Goal: Contribute content: Add original content to the website for others to see

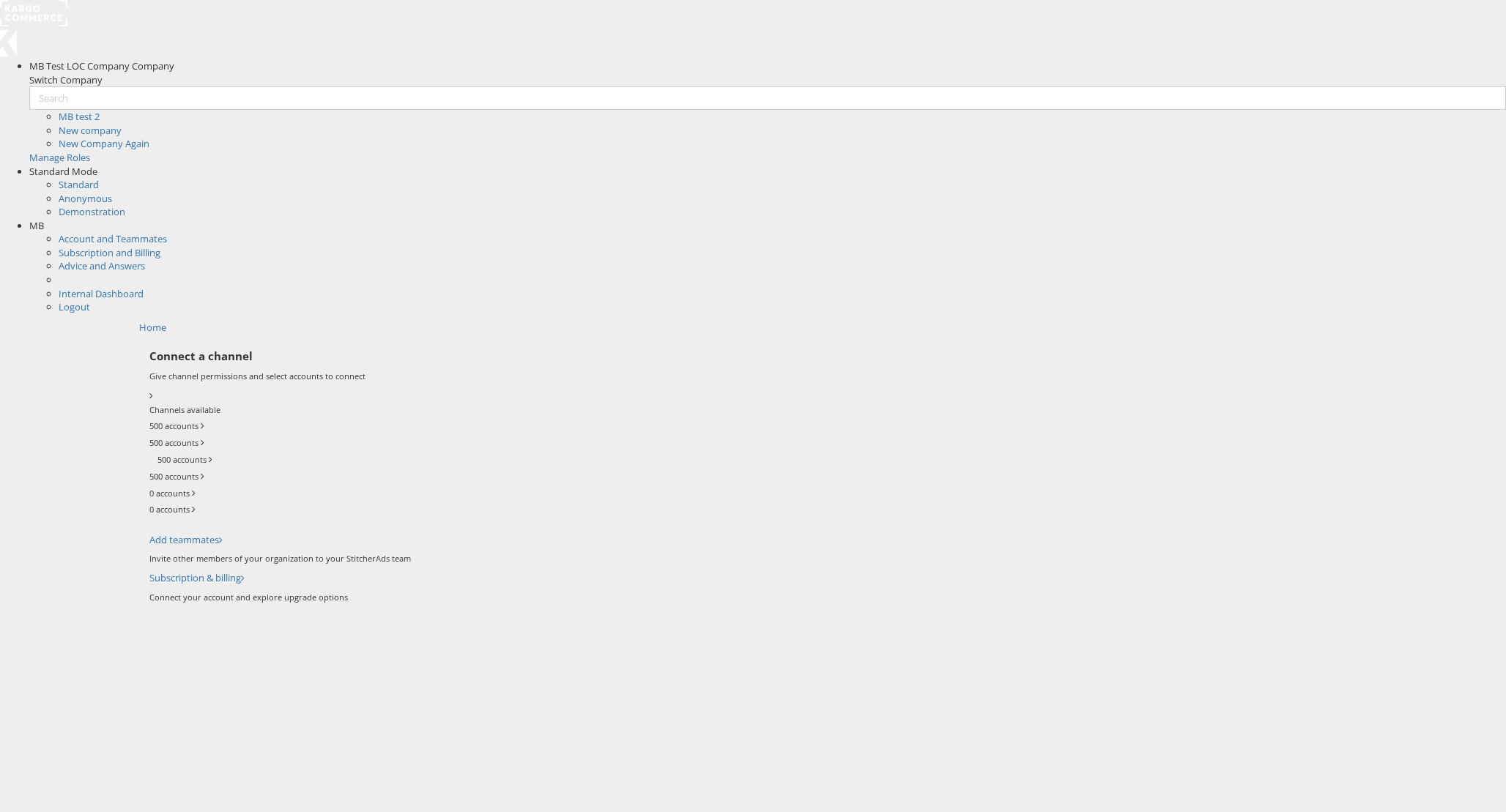
click at [44, 219] on span "MB" at bounding box center [37, 226] width 15 height 13
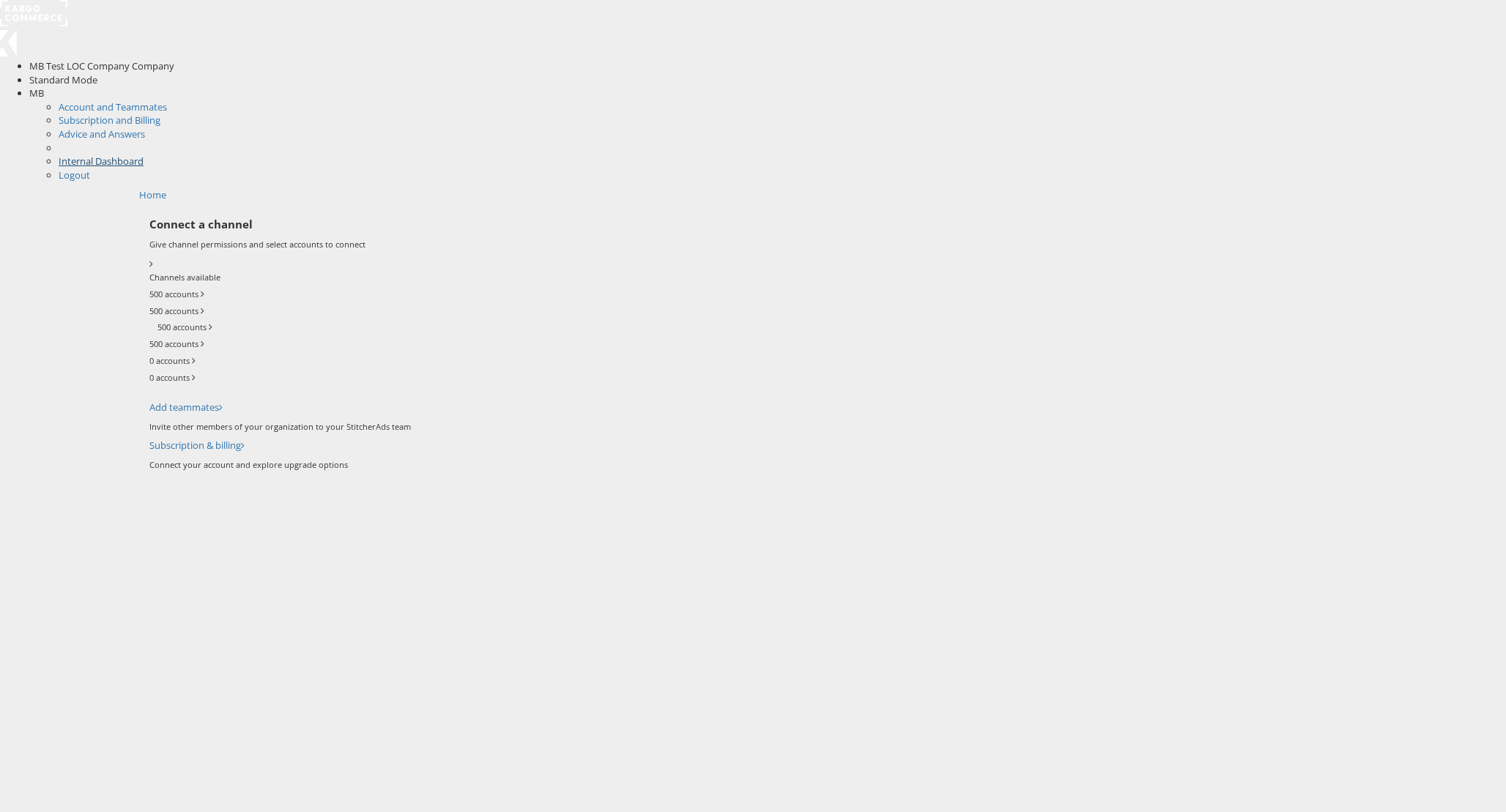
click at [144, 155] on link "Internal Dashboard" at bounding box center [101, 161] width 85 height 13
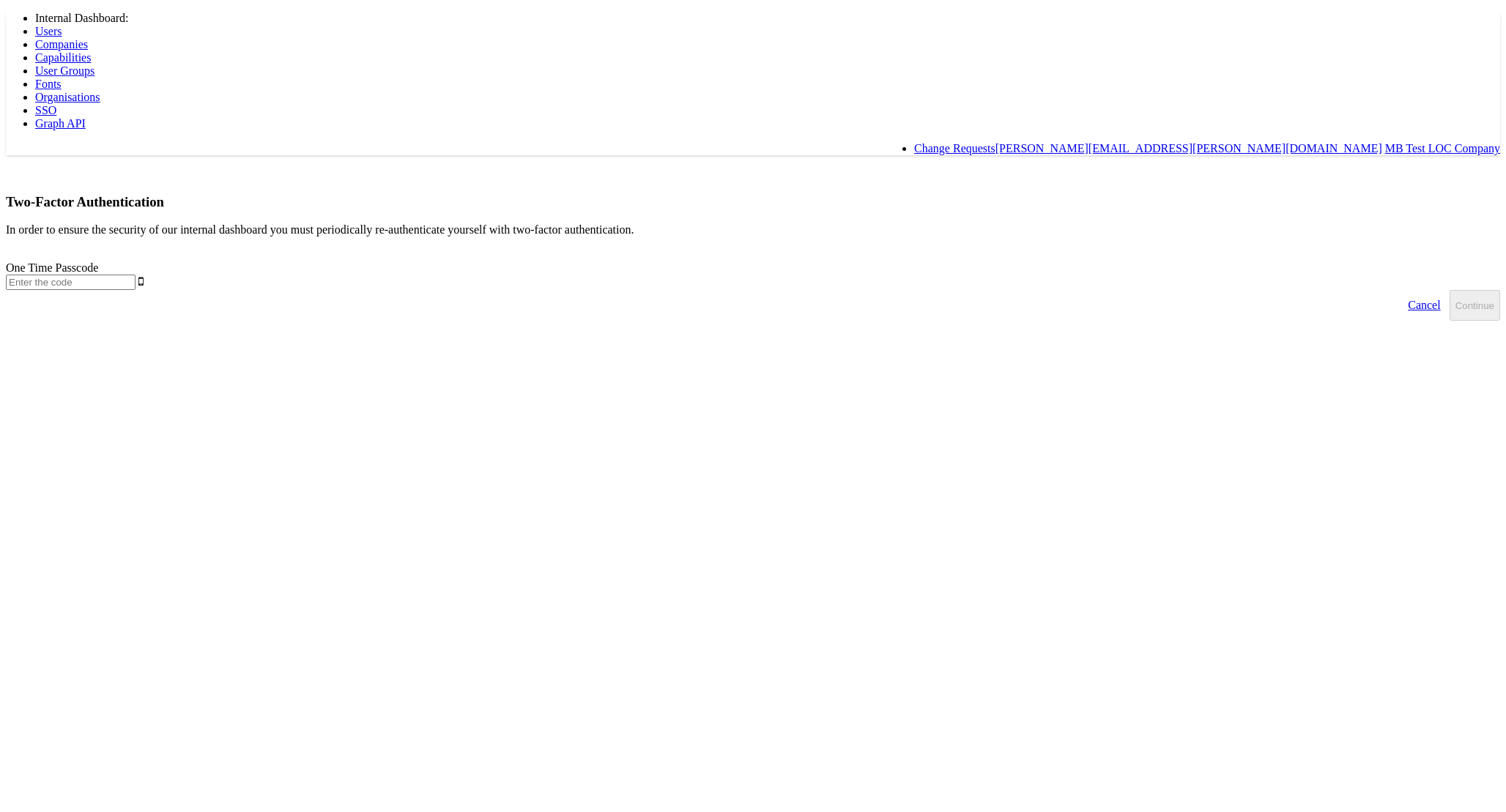
click at [135, 274] on input "text" at bounding box center [71, 282] width 130 height 16
type input "724843"
click at [1449, 290] on button "Continue" at bounding box center [1474, 305] width 51 height 31
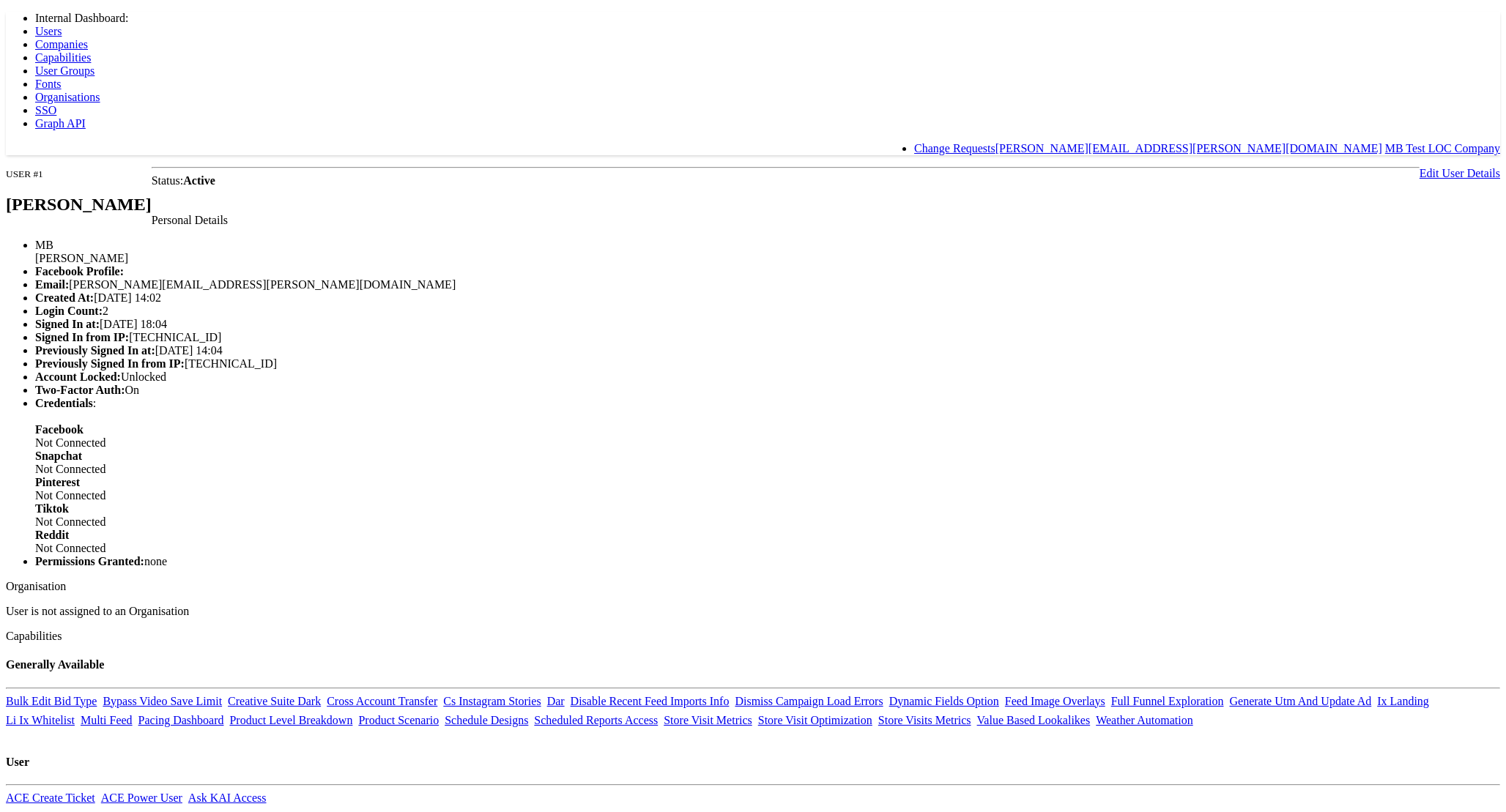
click at [91, 52] on span "Capabilities" at bounding box center [62, 57] width 56 height 12
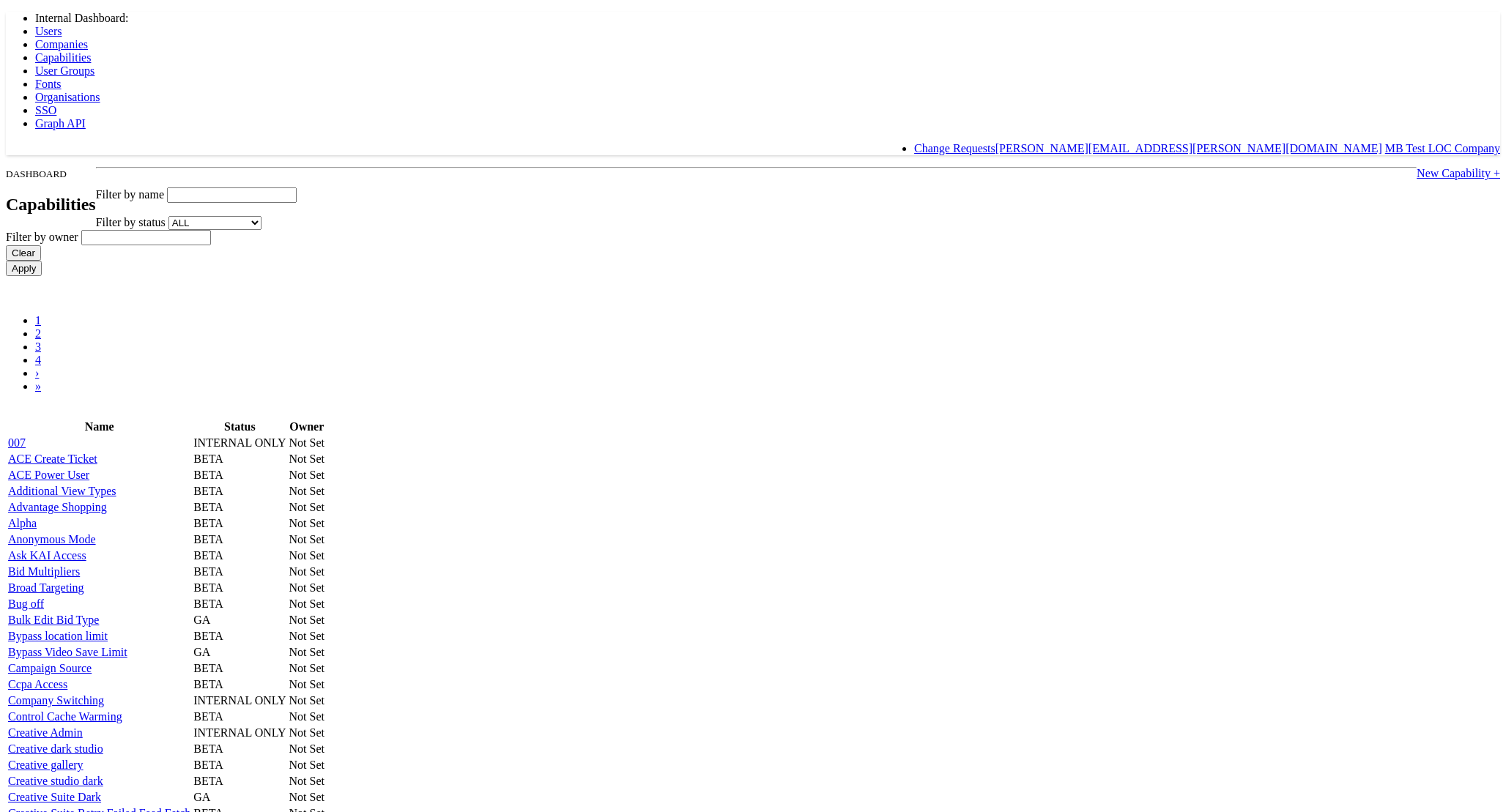
click at [297, 188] on input "text" at bounding box center [232, 195] width 130 height 16
type input "query"
click at [6, 261] on input "Apply" at bounding box center [23, 268] width 36 height 16
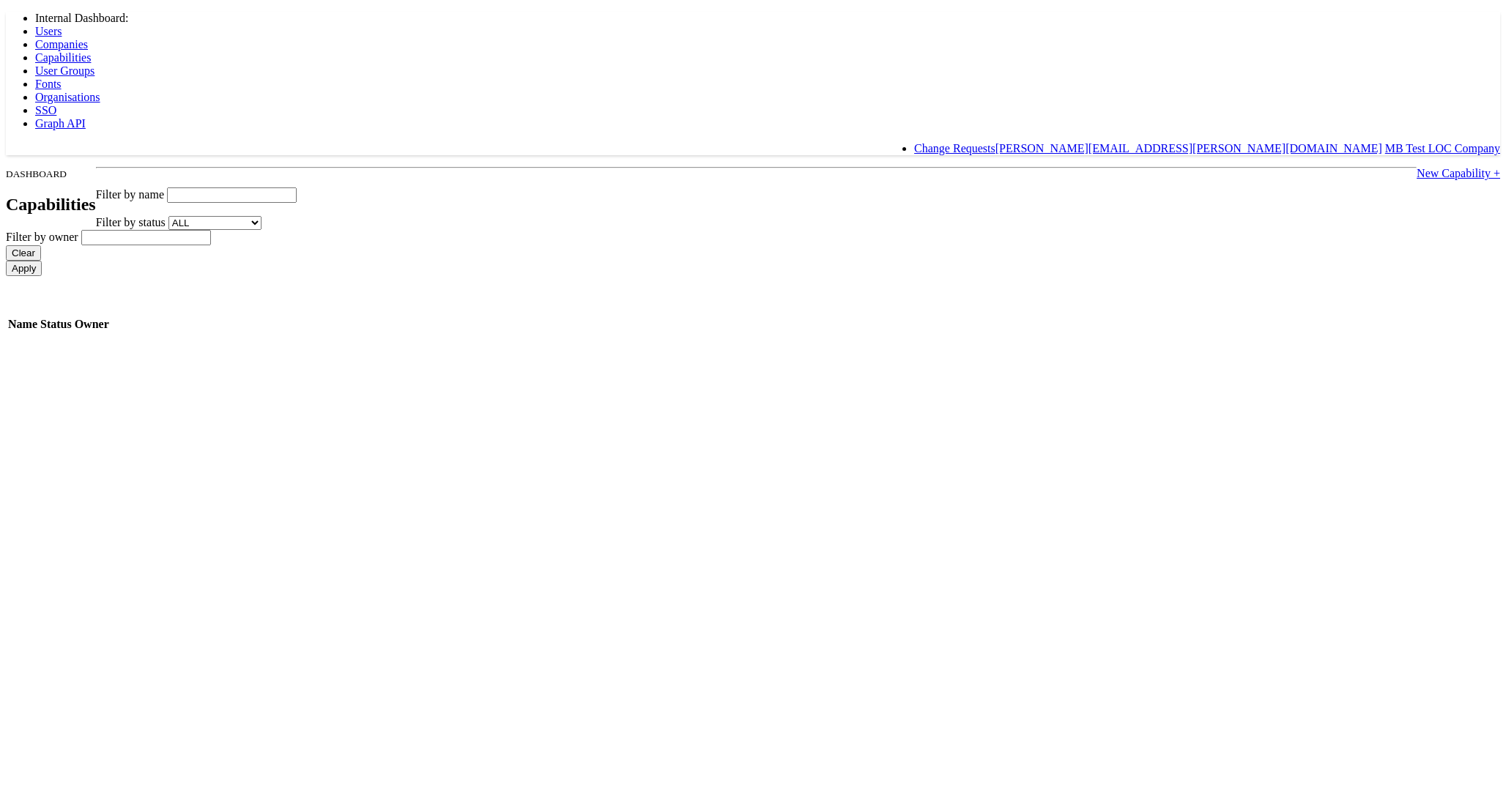
type input "p"
type input "plus"
click at [6, 261] on input "Apply" at bounding box center [23, 268] width 36 height 16
type input "queryplus"
click at [6, 261] on input "Apply" at bounding box center [23, 268] width 36 height 16
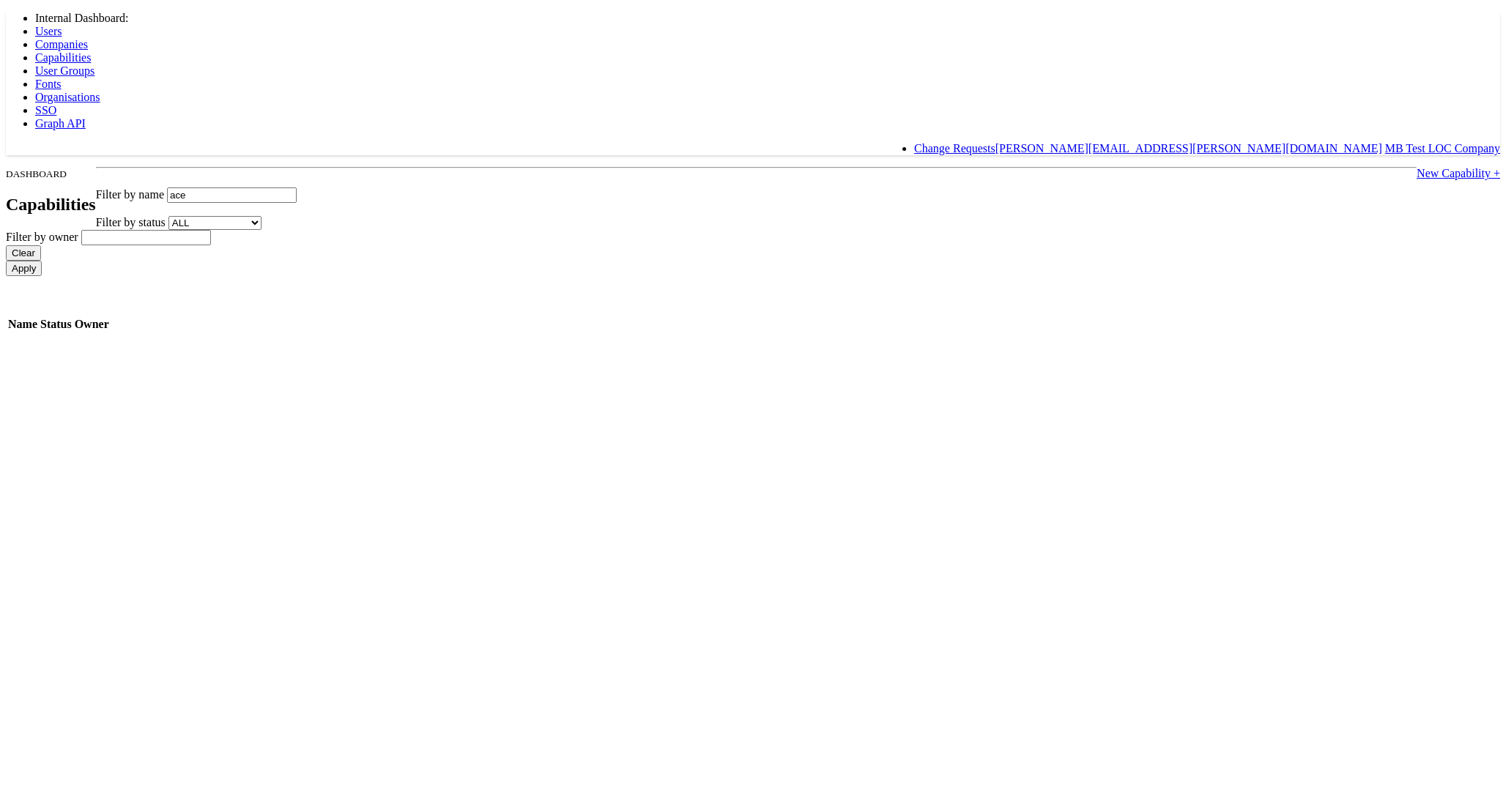
type input "ace"
click at [6, 261] on input "Apply" at bounding box center [23, 268] width 36 height 16
click at [194, 145] on body "Internal Dashboard: Users Companies Capabilities User Groups Fonts Organisation…" at bounding box center [753, 189] width 1494 height 354
click at [194, 141] on body "Internal Dashboard: Users Companies Capabilities User Groups Fonts Organisation…" at bounding box center [753, 189] width 1494 height 354
click at [96, 194] on h2 "Capabilities" at bounding box center [51, 204] width 90 height 20
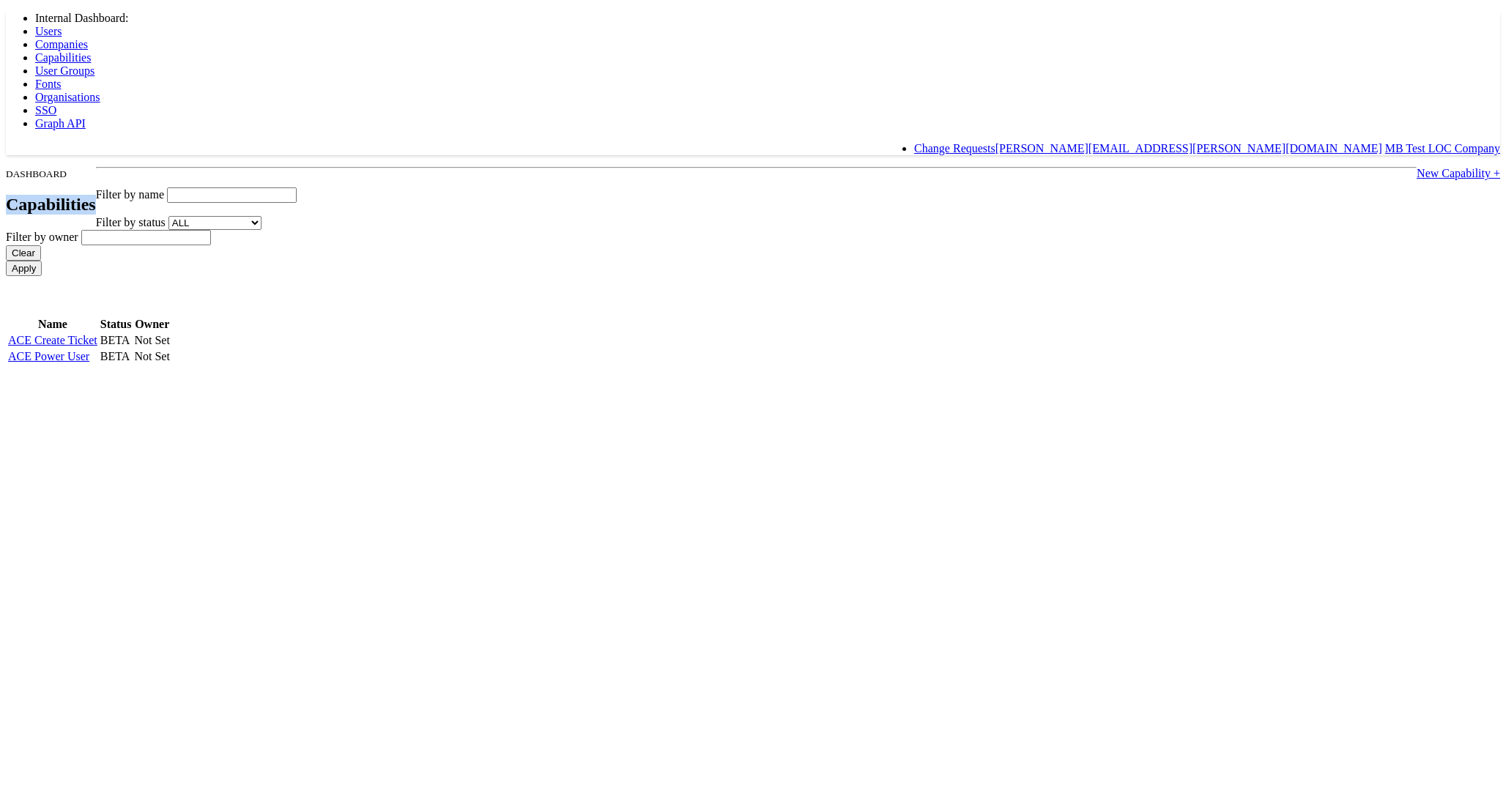
click at [96, 194] on h2 "Capabilities" at bounding box center [51, 204] width 90 height 20
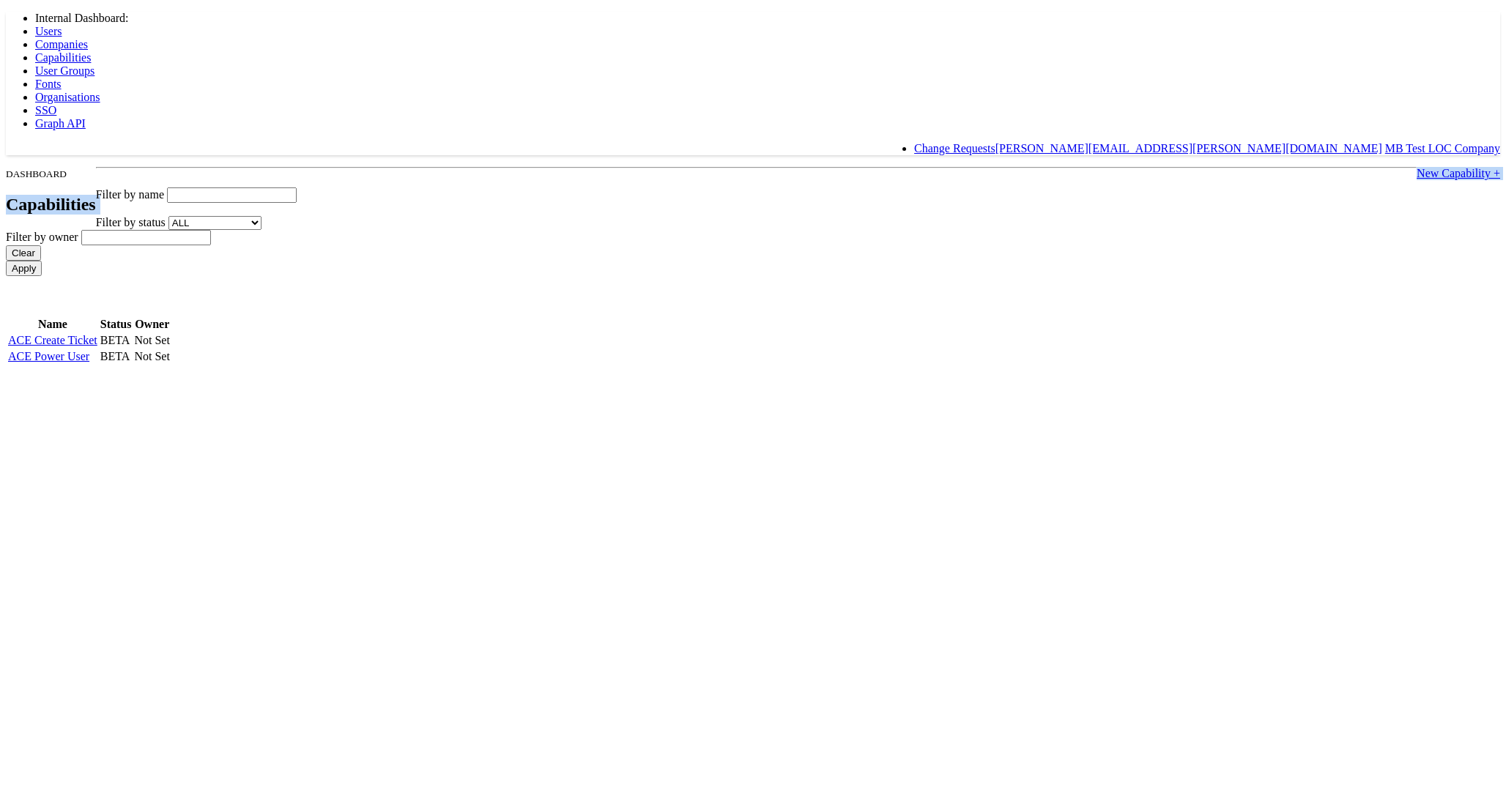
click at [96, 194] on h2 "Capabilities" at bounding box center [51, 204] width 90 height 20
click at [490, 167] on div at bounding box center [753, 167] width 1494 height 0
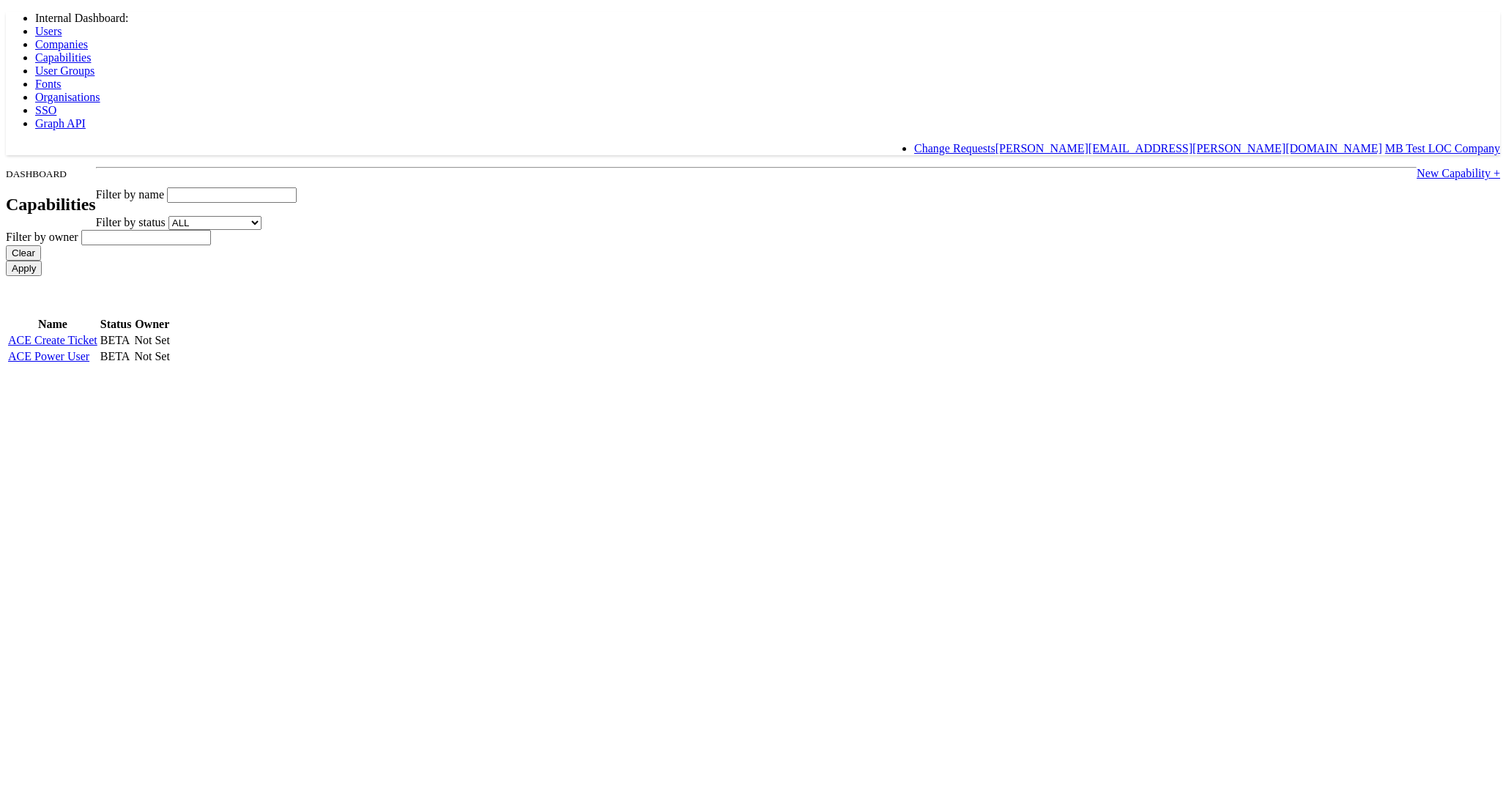
click at [96, 194] on h2 "Capabilities" at bounding box center [51, 204] width 90 height 20
click at [475, 167] on div at bounding box center [753, 167] width 1494 height 0
click at [96, 194] on h2 "Capabilities" at bounding box center [51, 204] width 90 height 20
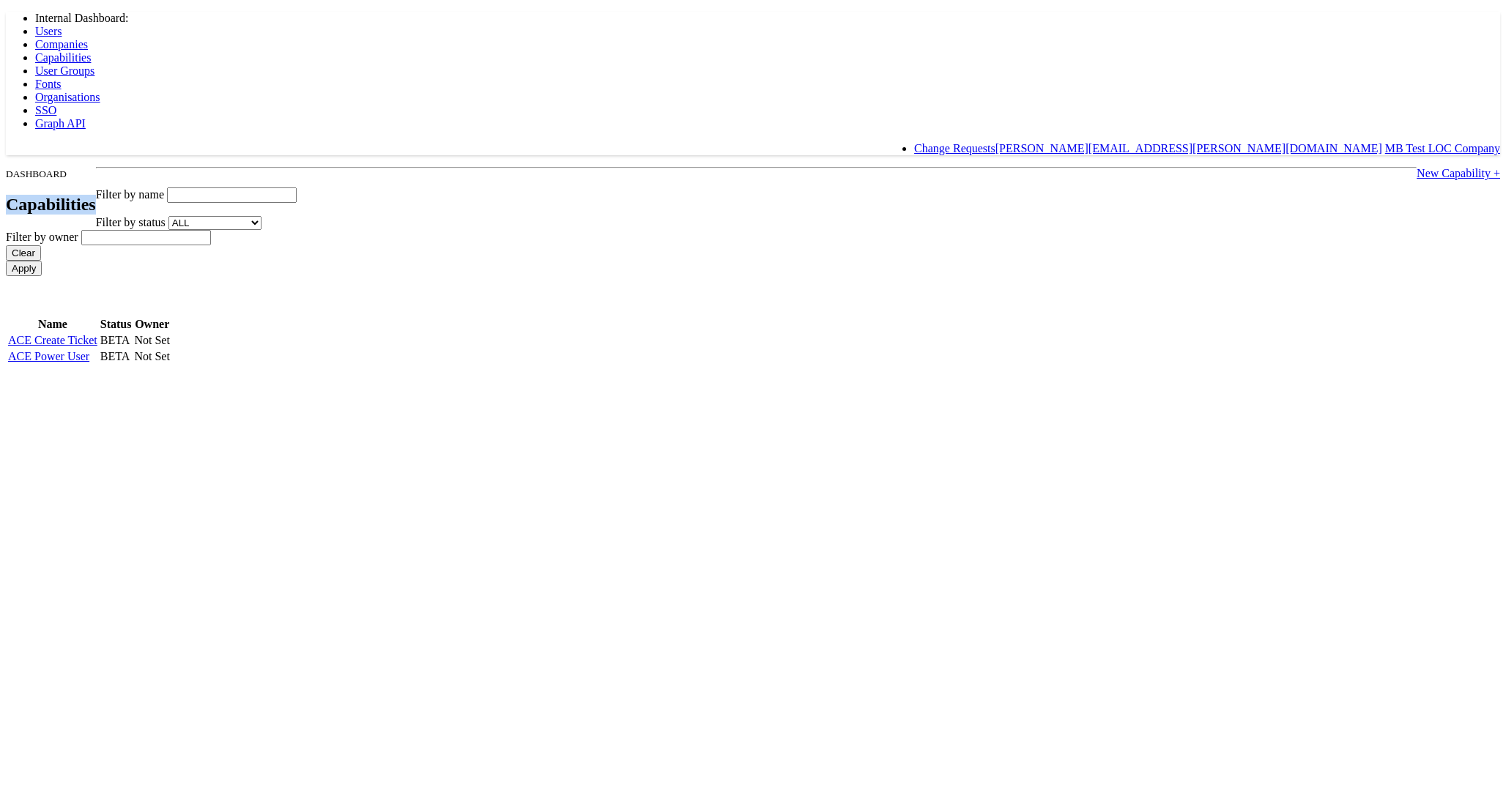
click at [96, 194] on h2 "Capabilities" at bounding box center [51, 204] width 90 height 20
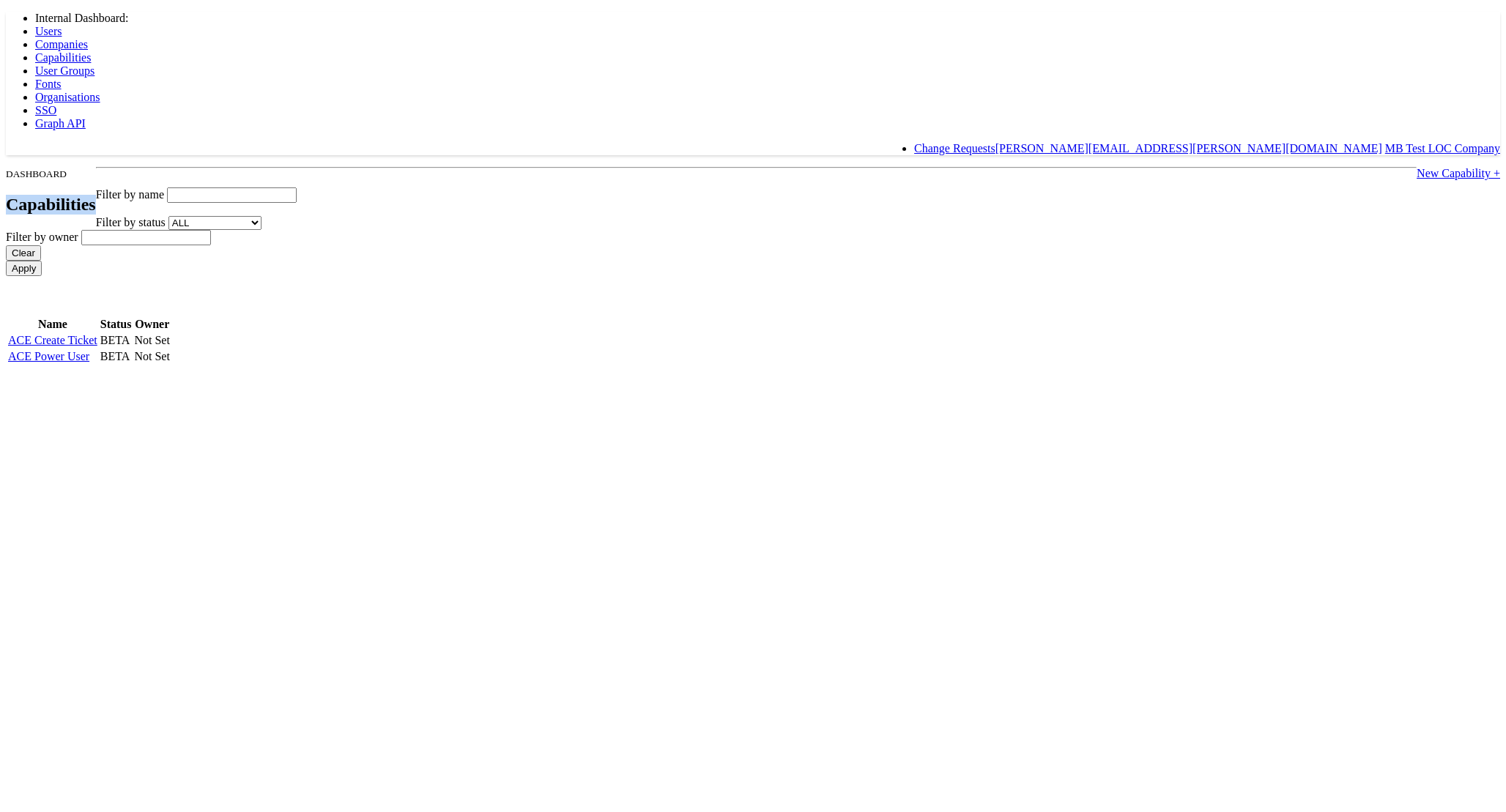
click at [96, 194] on h2 "Capabilities" at bounding box center [51, 204] width 90 height 20
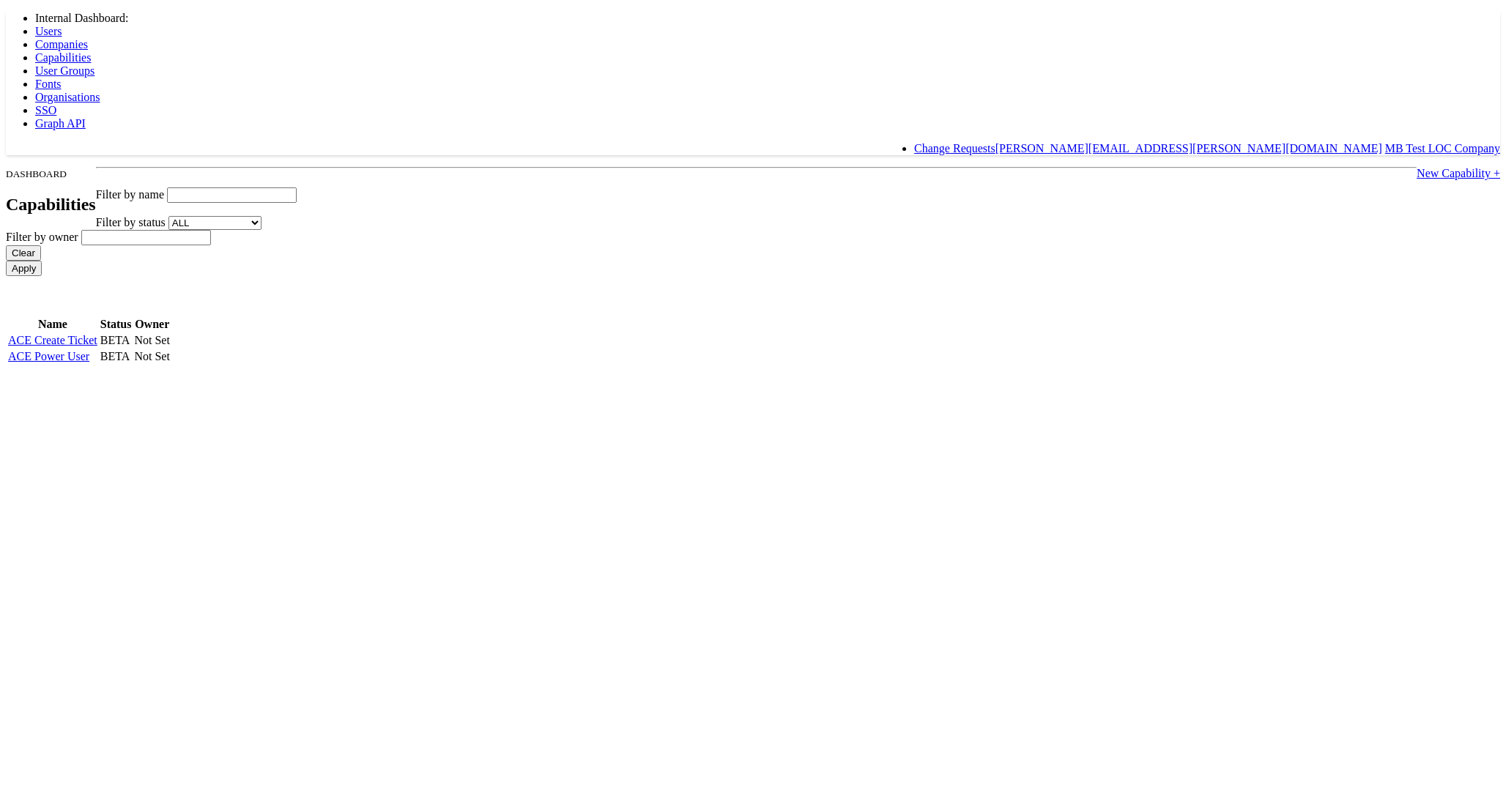
click at [1416, 167] on link "New Capability +" at bounding box center [1458, 173] width 83 height 12
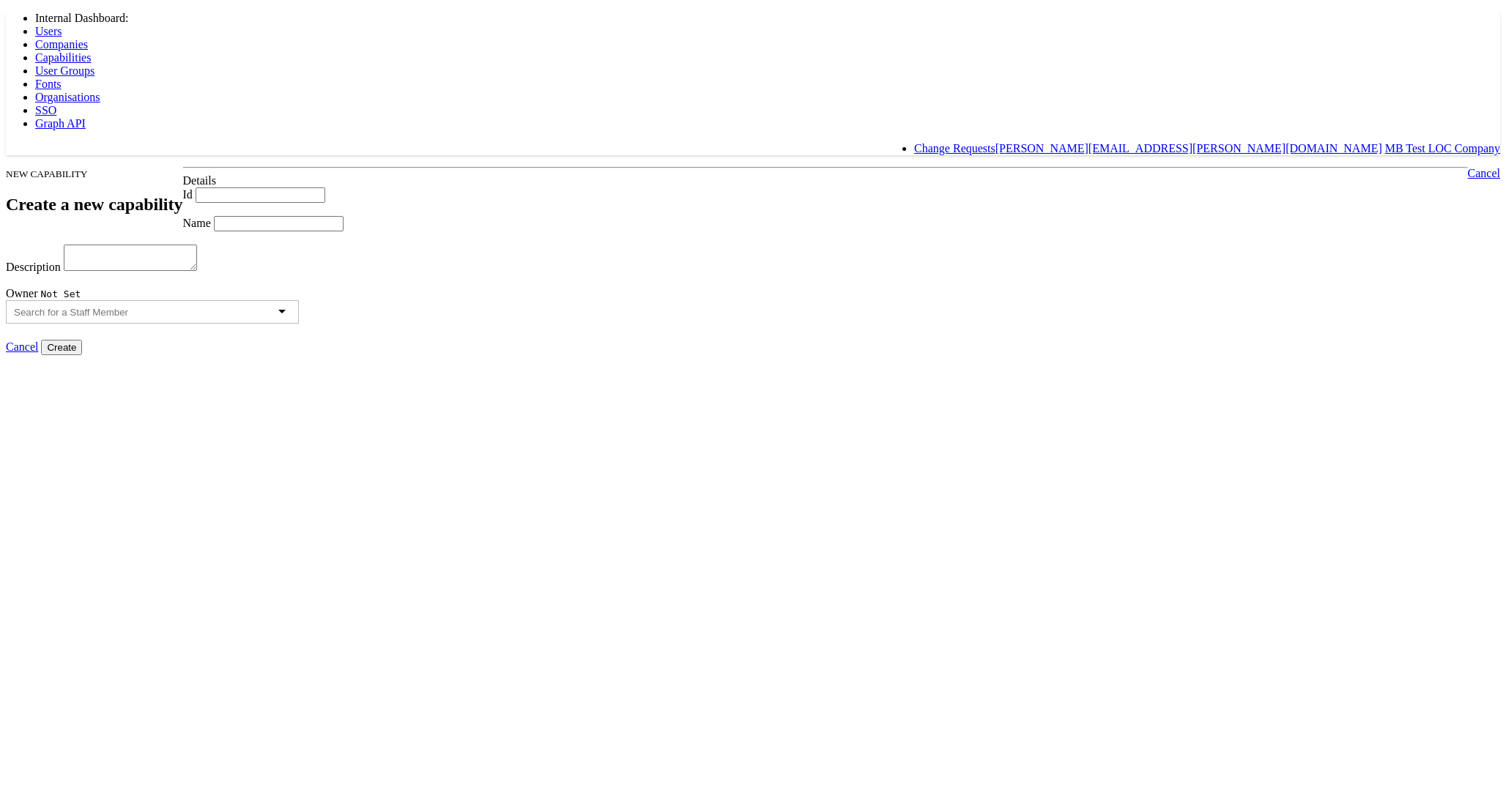
click at [325, 203] on input "Id" at bounding box center [260, 195] width 130 height 16
type input "qp_power_user"
type input "QueryPlus Power User"
type textarea "Power user role for QueryPlus that gives access to system management."
click at [82, 355] on input "Create" at bounding box center [61, 347] width 41 height 16
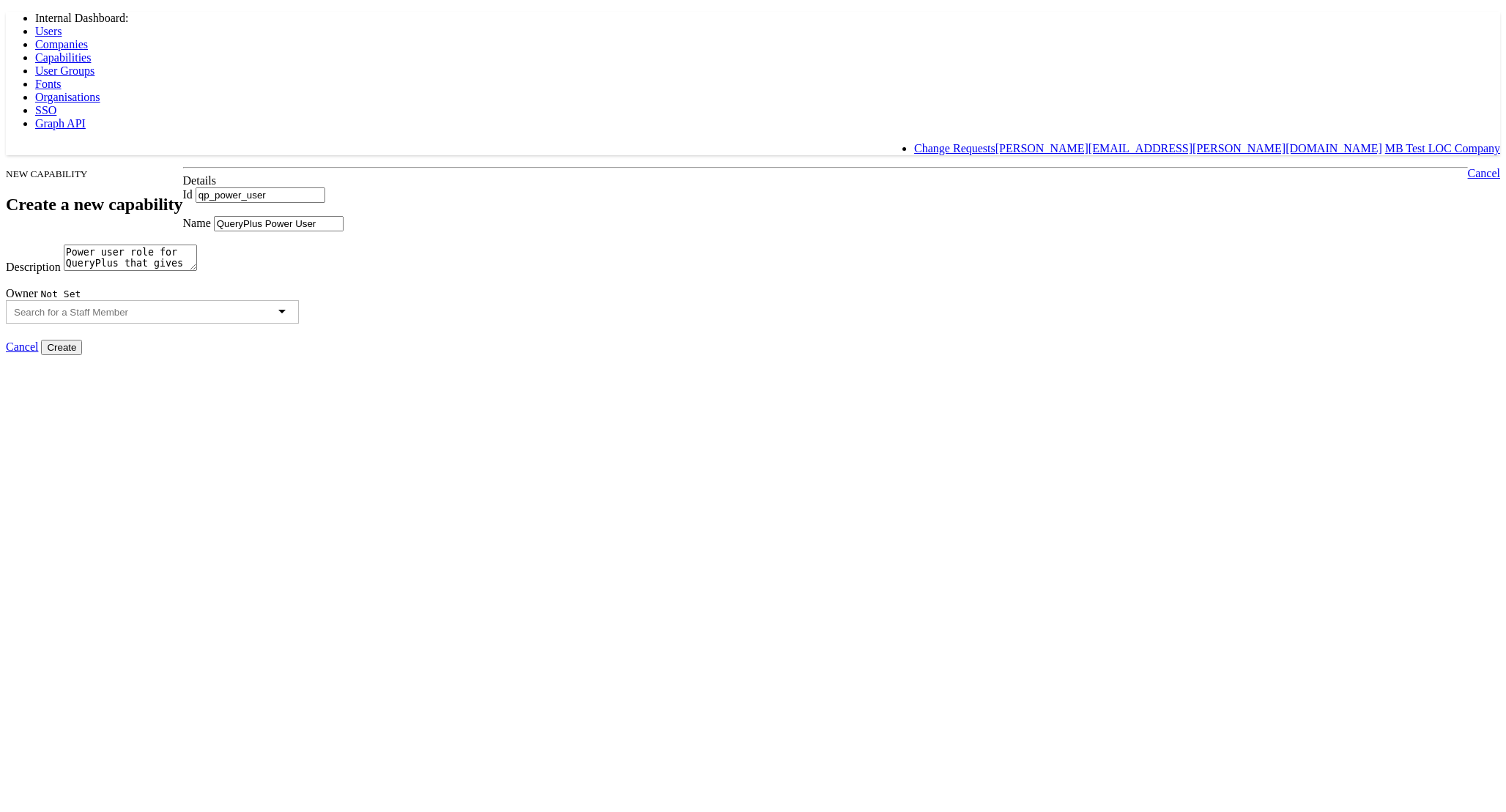
type input "Creating..."
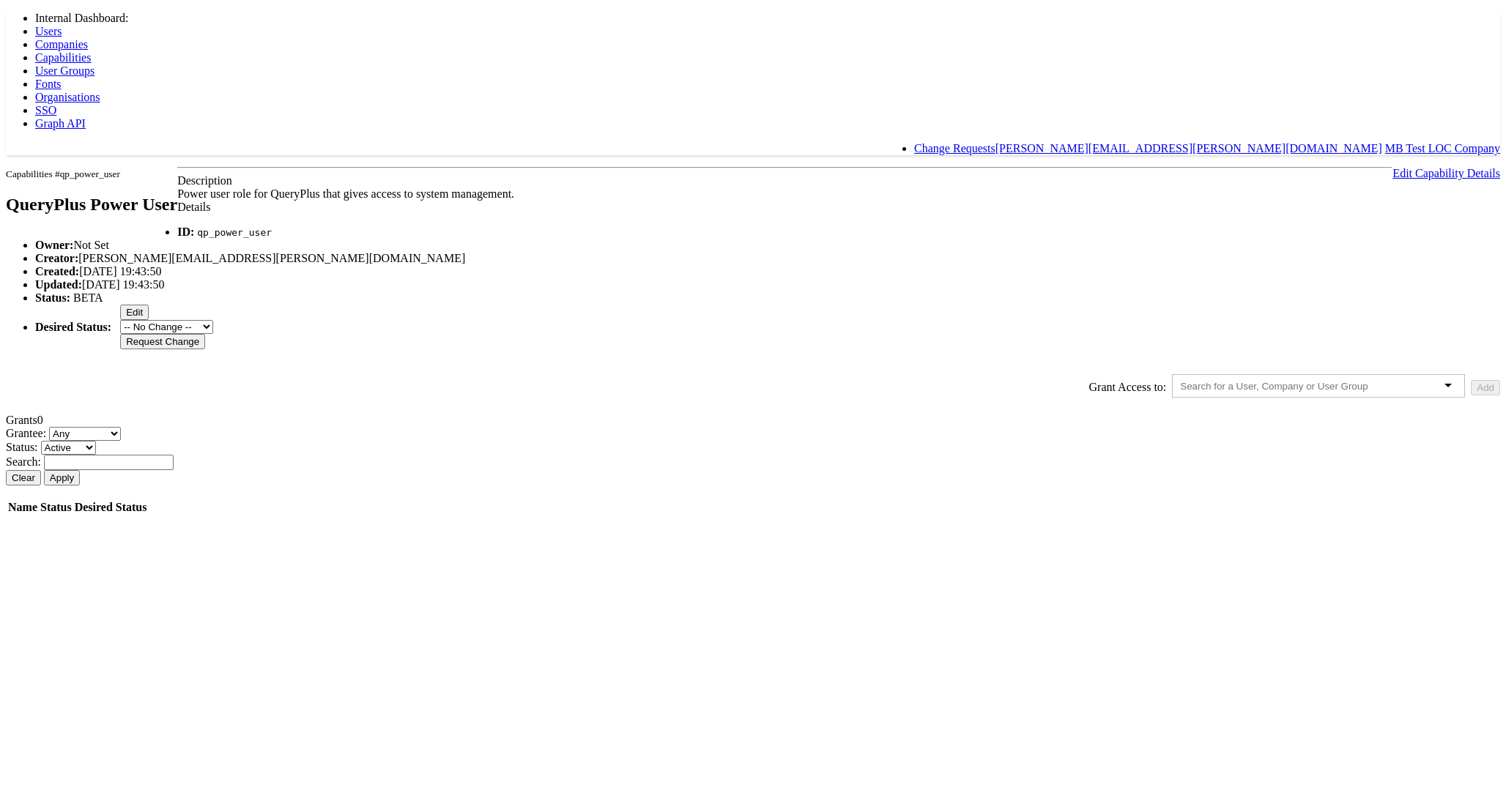
click at [1180, 392] on input "text" at bounding box center [1287, 386] width 214 height 11
type input "[PERSON_NAME]"
drag, startPoint x: 912, startPoint y: 583, endPoint x: 942, endPoint y: 581, distance: 30.1
click at [1471, 396] on button "Add" at bounding box center [1485, 387] width 29 height 16
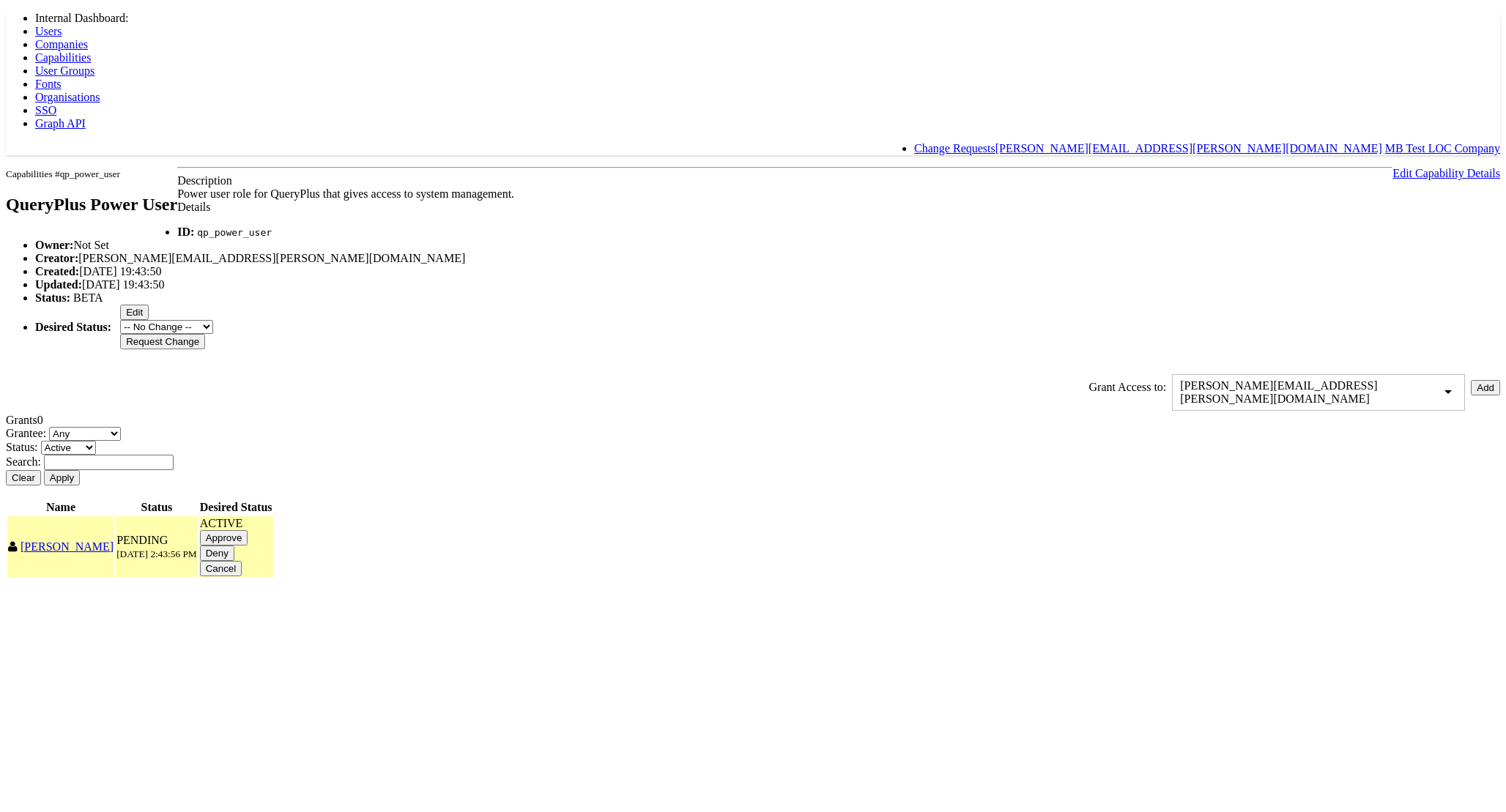
click at [249, 546] on input "Approve" at bounding box center [224, 538] width 48 height 16
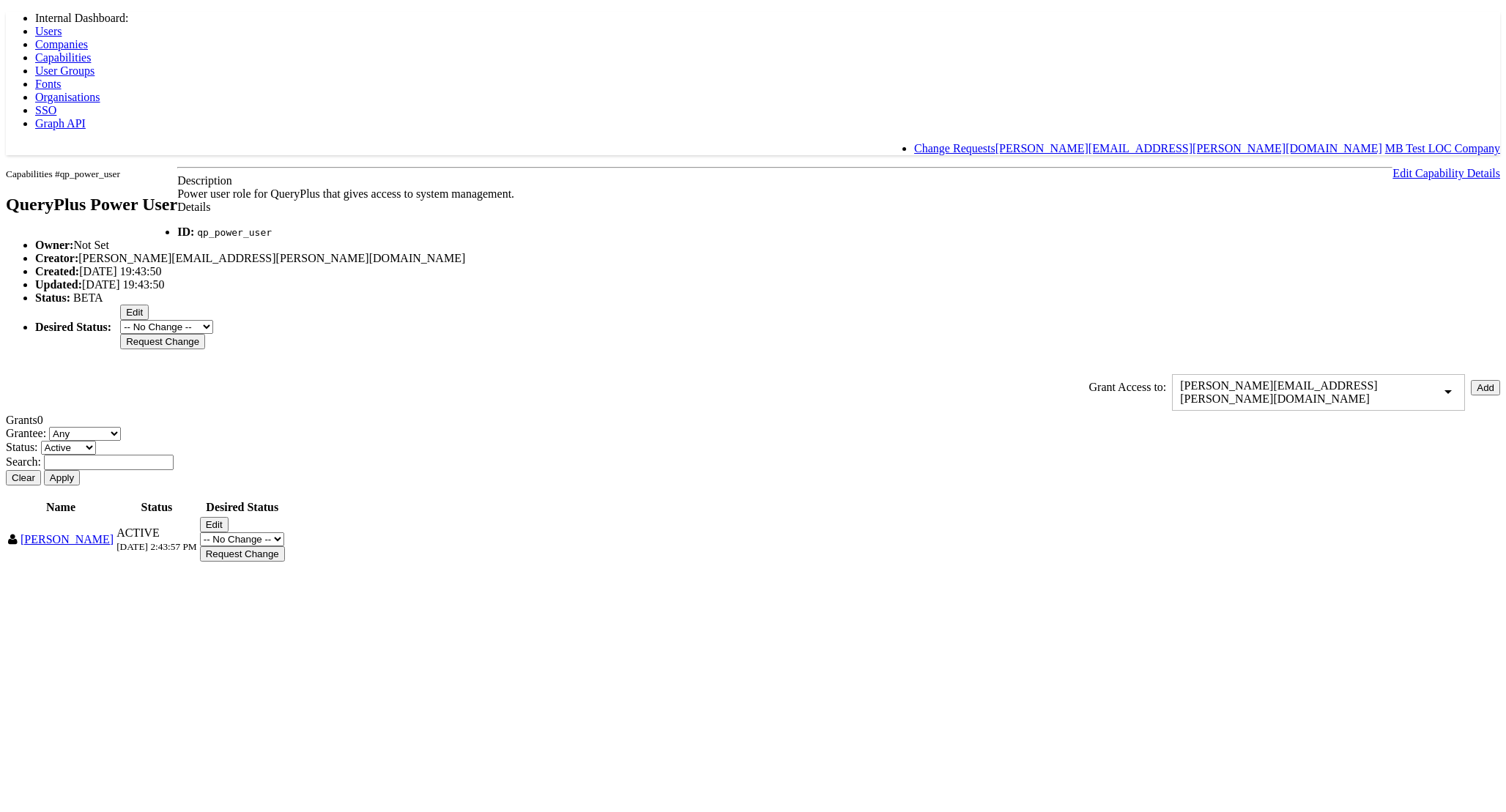
click at [157, 564] on body "Internal Dashboard: Users Companies Capabilities User Groups Fonts Organisation…" at bounding box center [753, 288] width 1494 height 553
click at [272, 238] on code "qp_power_user" at bounding box center [234, 232] width 75 height 11
copy code "qp_power_user"
click at [91, 52] on span "Capabilities" at bounding box center [62, 57] width 56 height 12
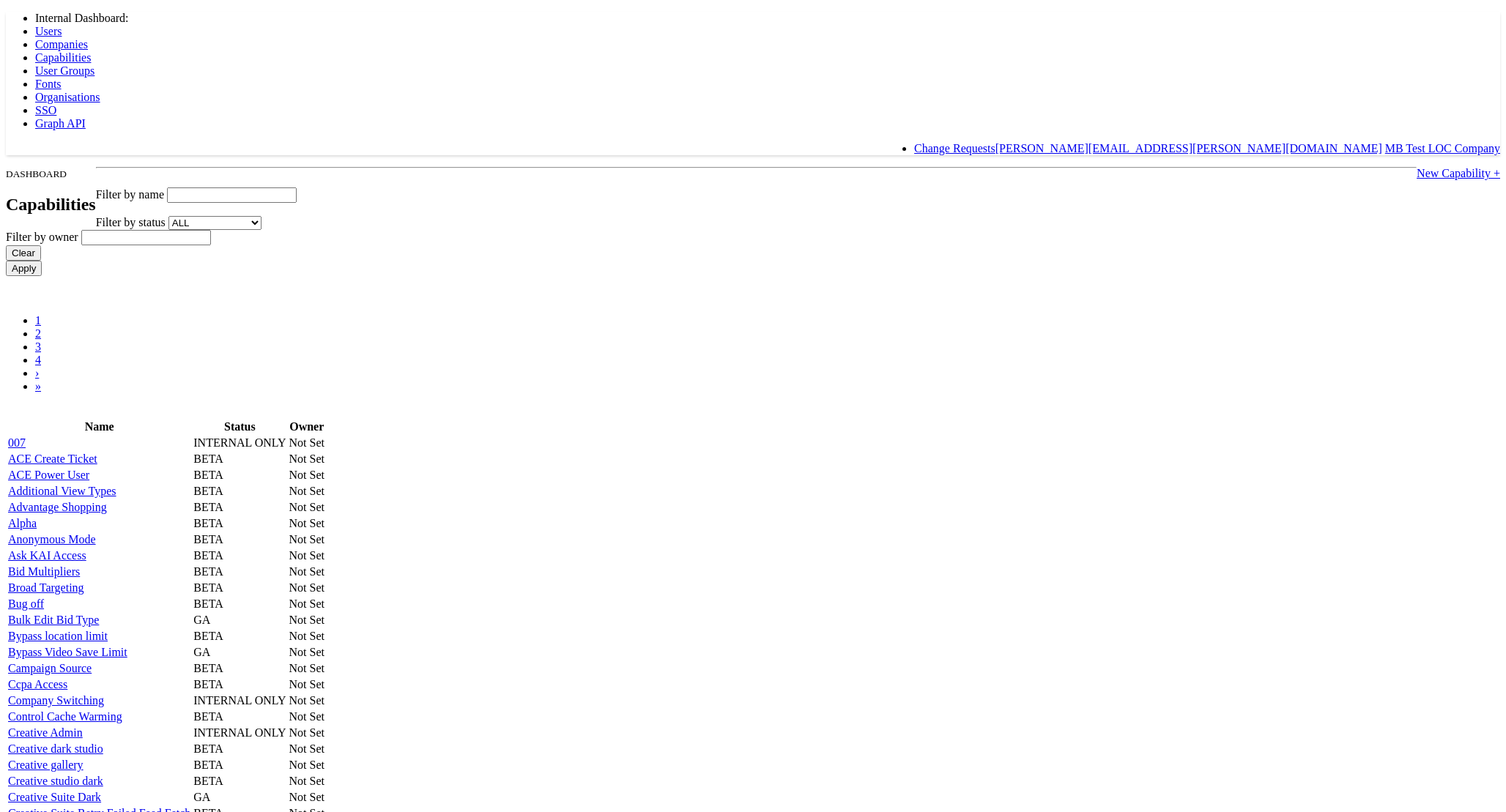
click at [297, 188] on input "text" at bounding box center [232, 195] width 130 height 16
type input "qp"
click at [6, 261] on input "Apply" at bounding box center [23, 268] width 36 height 16
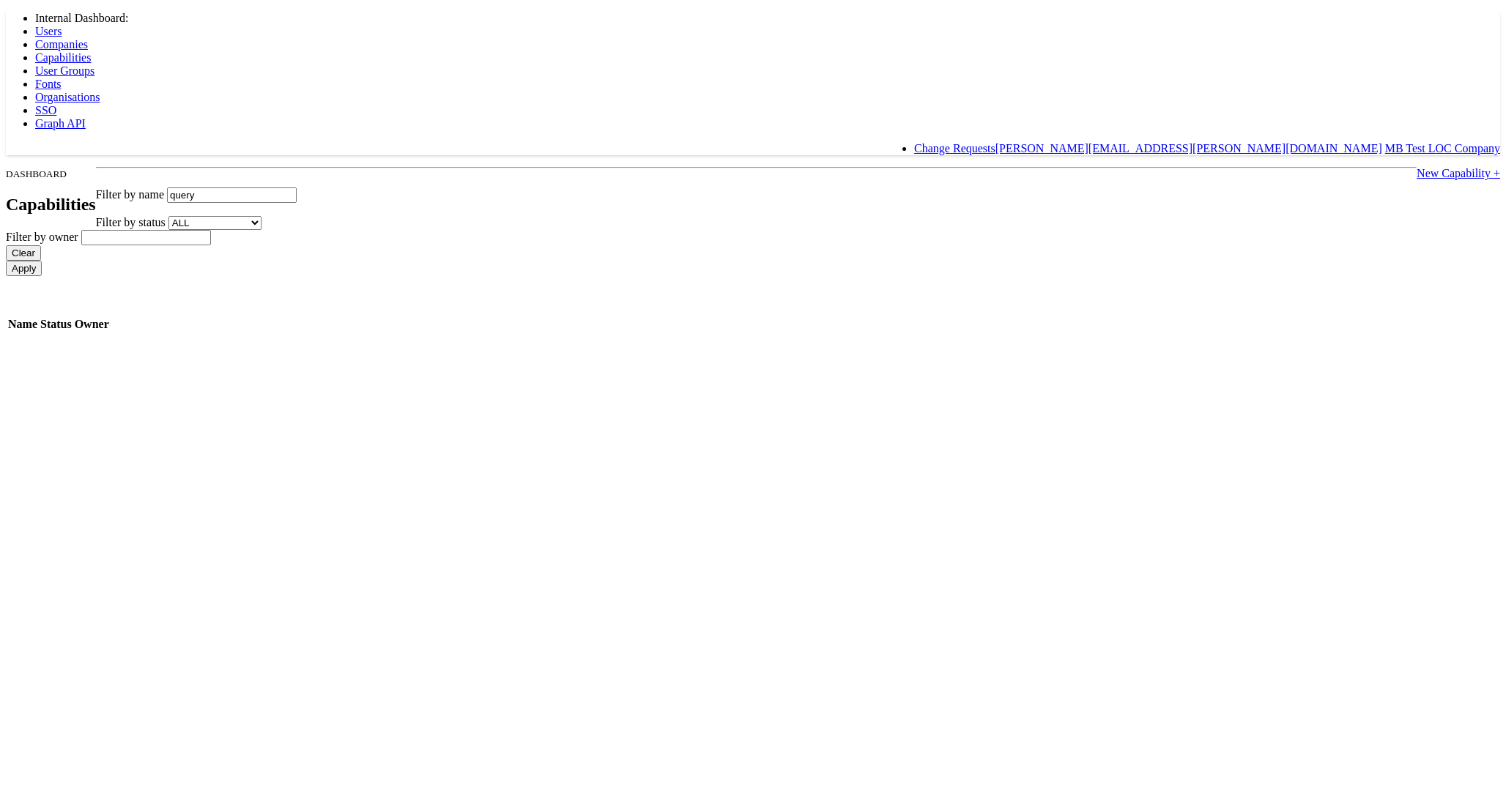
type input "query"
click at [6, 261] on input "Apply" at bounding box center [23, 268] width 36 height 16
click at [116, 339] on link "QueryPlus Power User" at bounding box center [62, 340] width 108 height 12
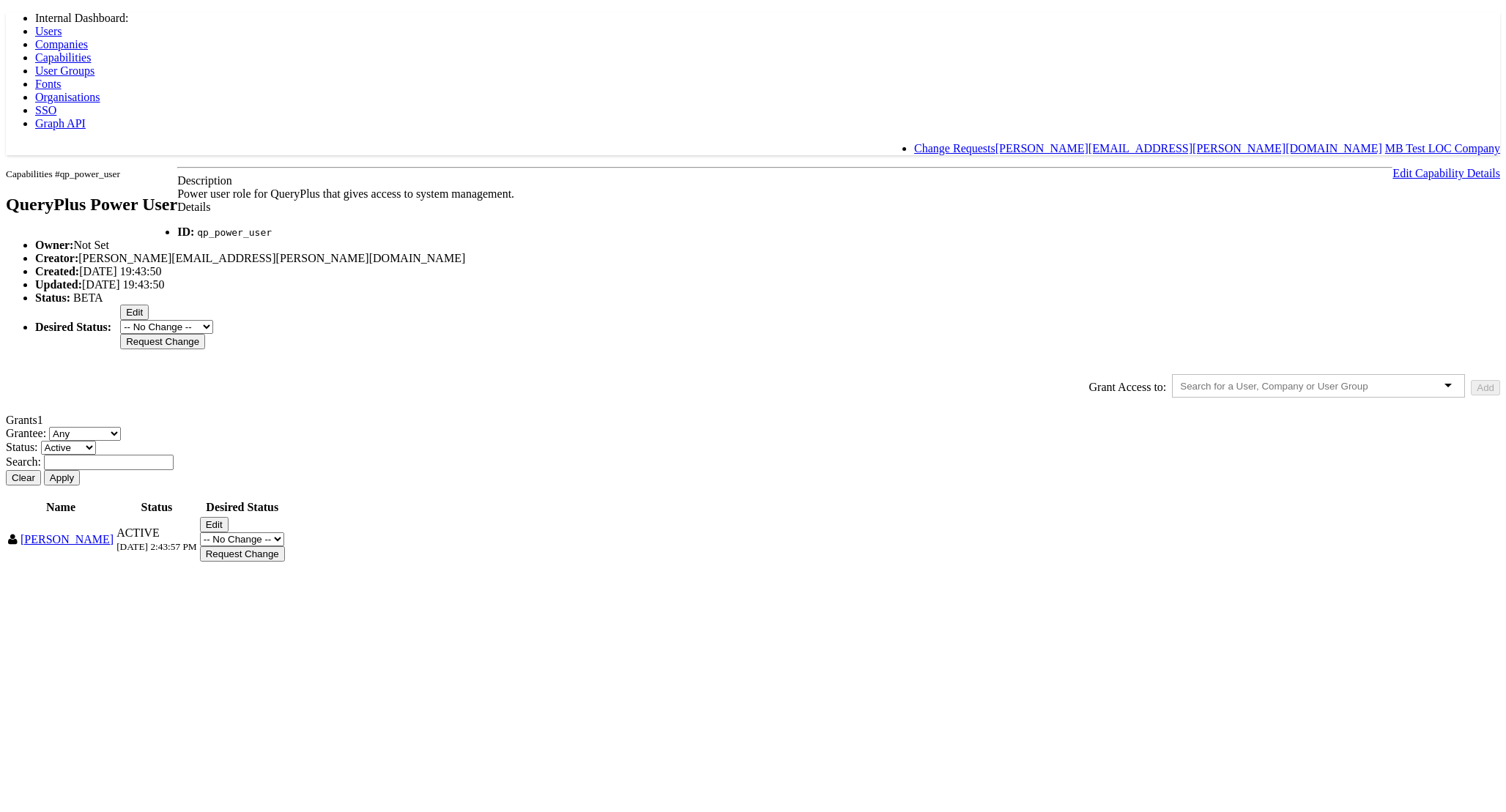
drag, startPoint x: 381, startPoint y: 437, endPoint x: 404, endPoint y: 434, distance: 23.2
click at [71, 304] on b "Status:" at bounding box center [52, 298] width 35 height 12
click at [91, 52] on span "Capabilities" at bounding box center [62, 57] width 56 height 12
